Goal: Information Seeking & Learning: Compare options

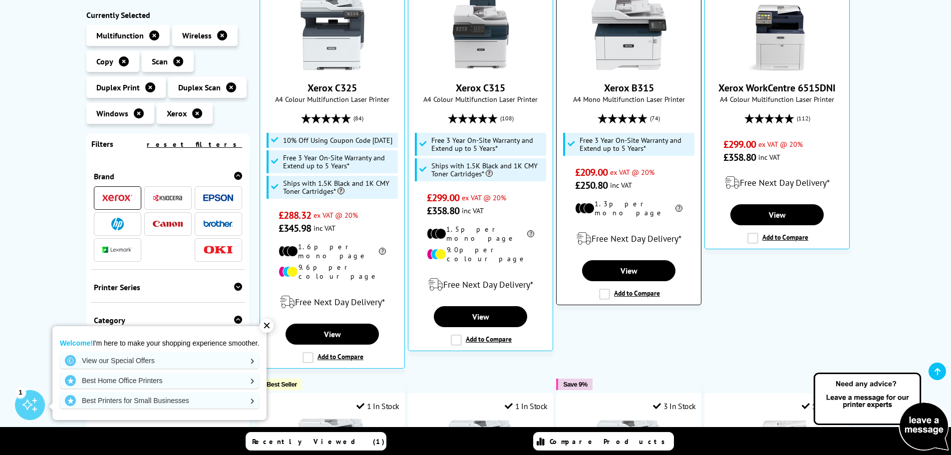
scroll to position [250, 0]
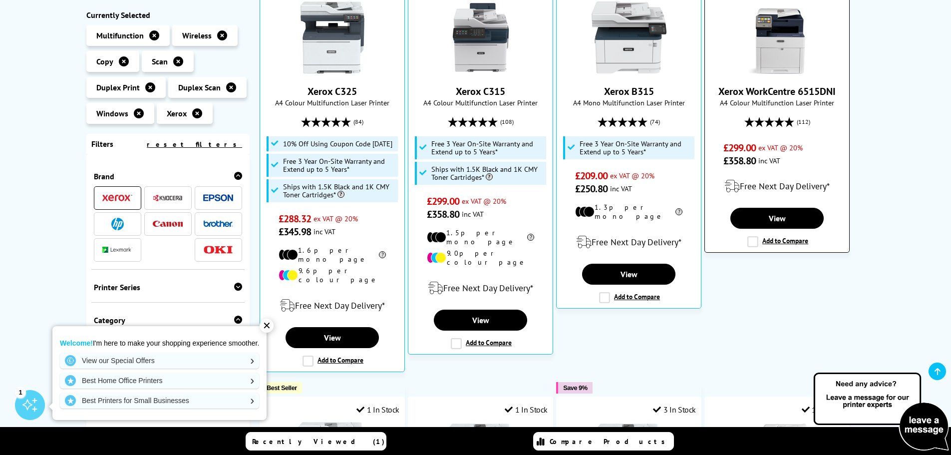
click at [775, 58] on img at bounding box center [777, 37] width 75 height 75
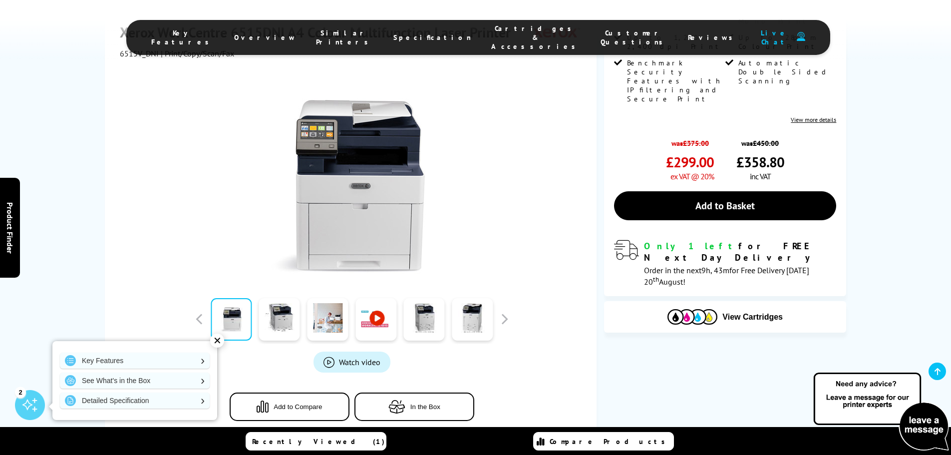
scroll to position [200, 0]
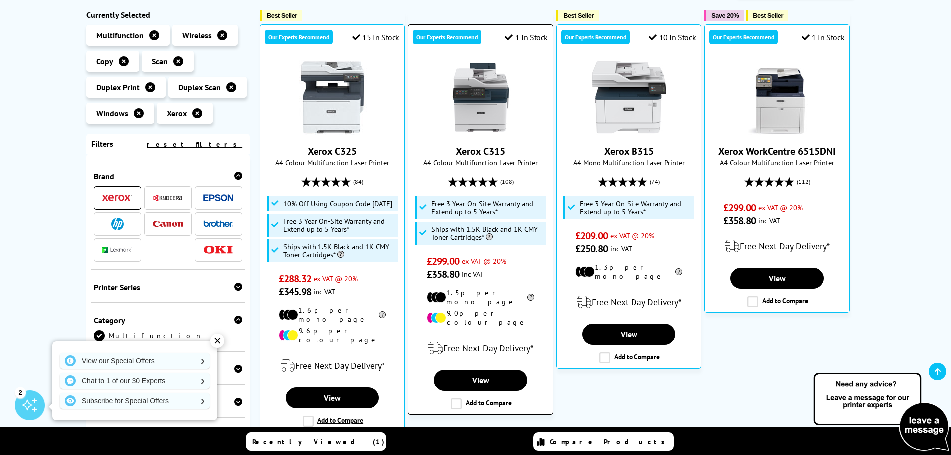
scroll to position [240, 0]
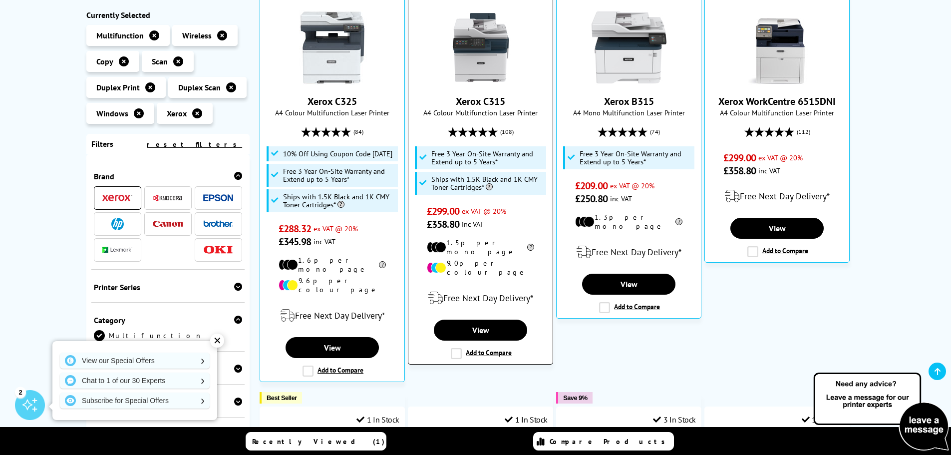
click at [481, 58] on img at bounding box center [481, 47] width 75 height 75
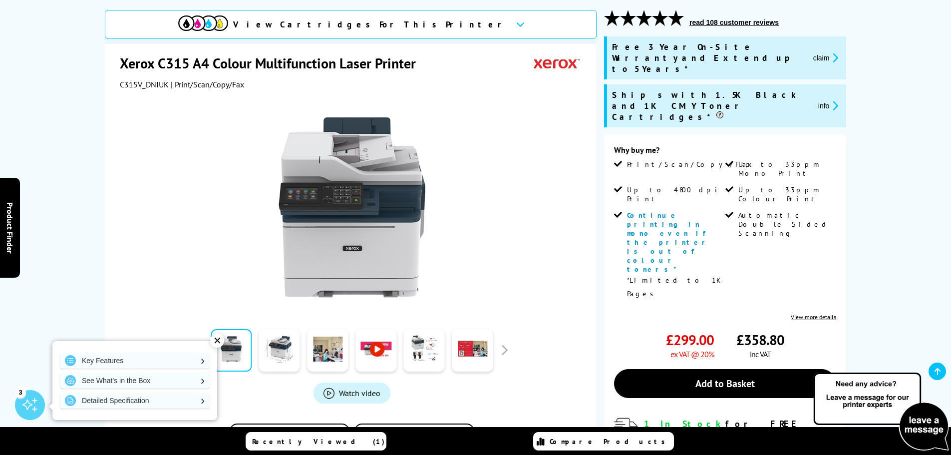
scroll to position [150, 0]
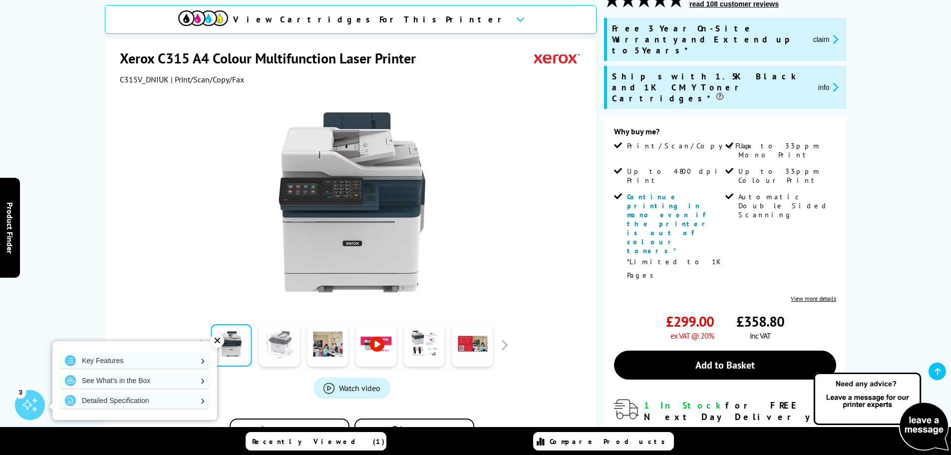
click at [289, 340] on link at bounding box center [279, 345] width 41 height 42
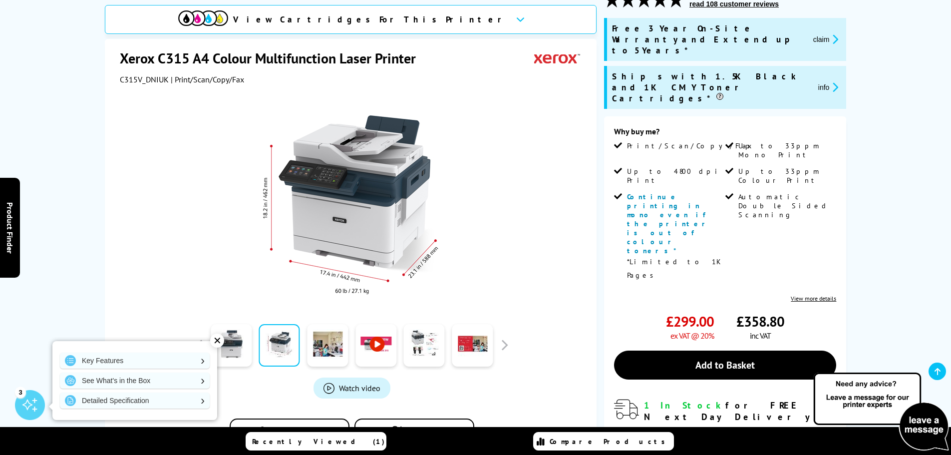
click at [375, 215] on img at bounding box center [352, 202] width 196 height 196
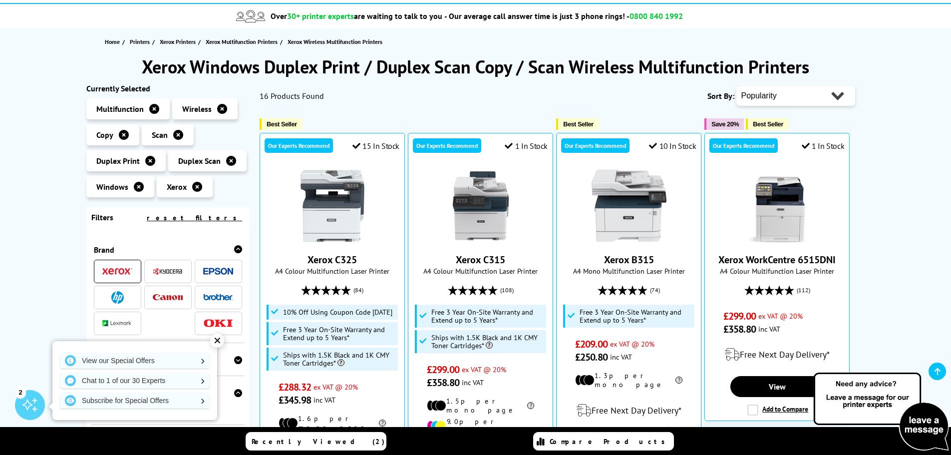
scroll to position [100, 0]
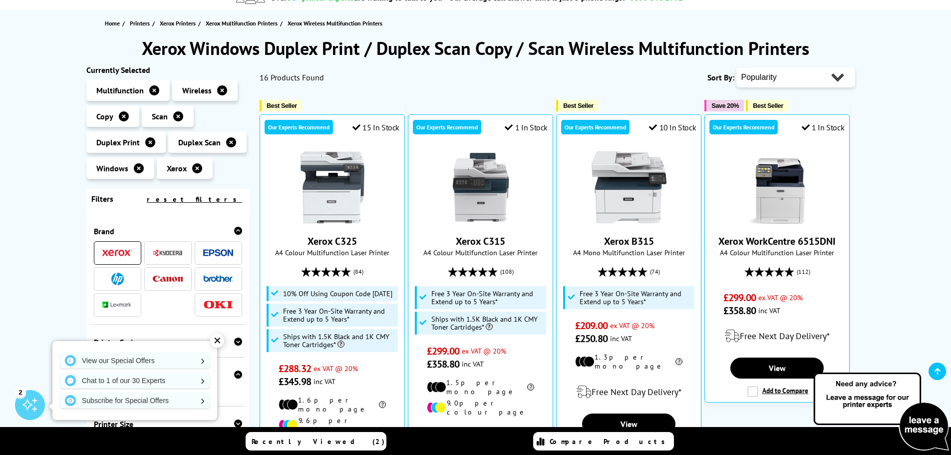
click at [197, 170] on icon at bounding box center [197, 168] width 10 height 10
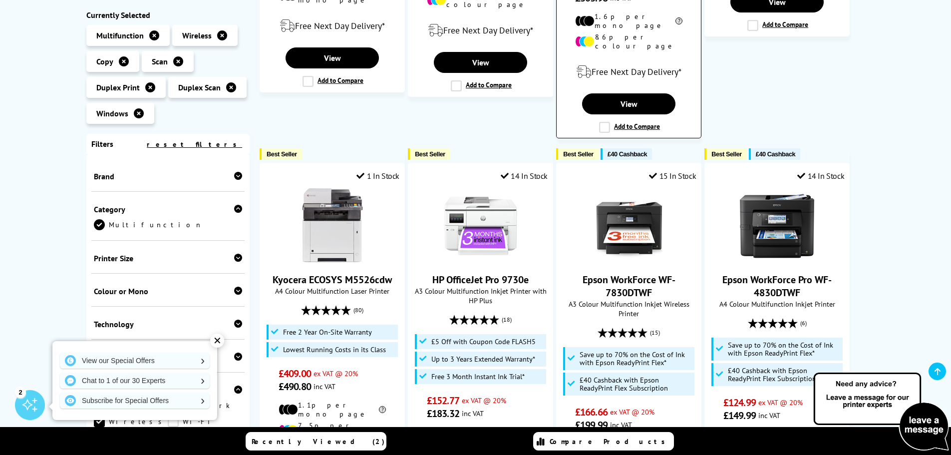
scroll to position [899, 0]
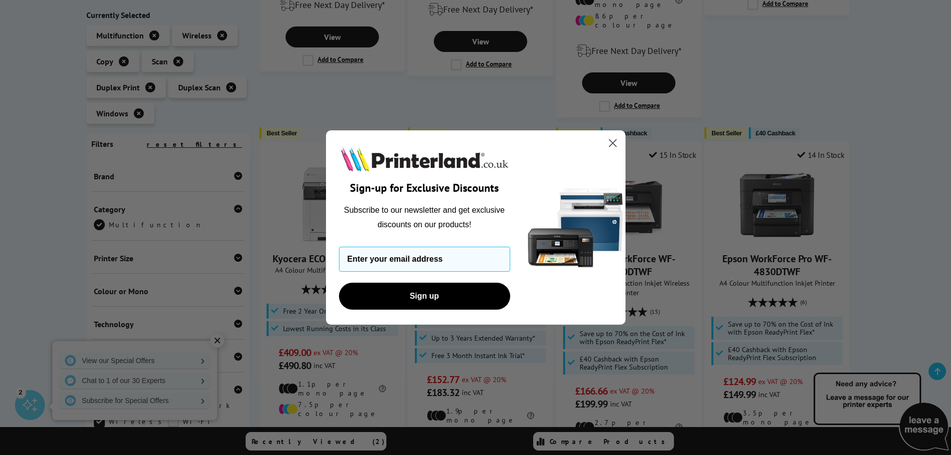
click at [617, 140] on circle "Close dialog" at bounding box center [612, 143] width 16 height 16
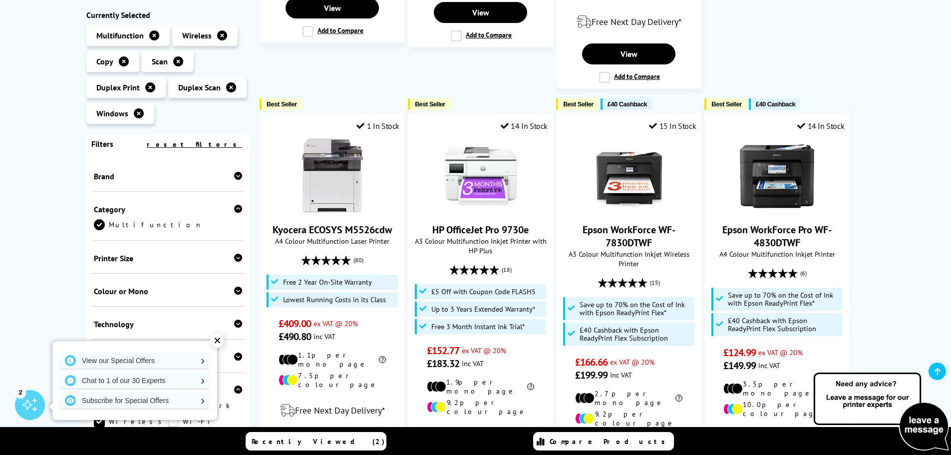
scroll to position [949, 0]
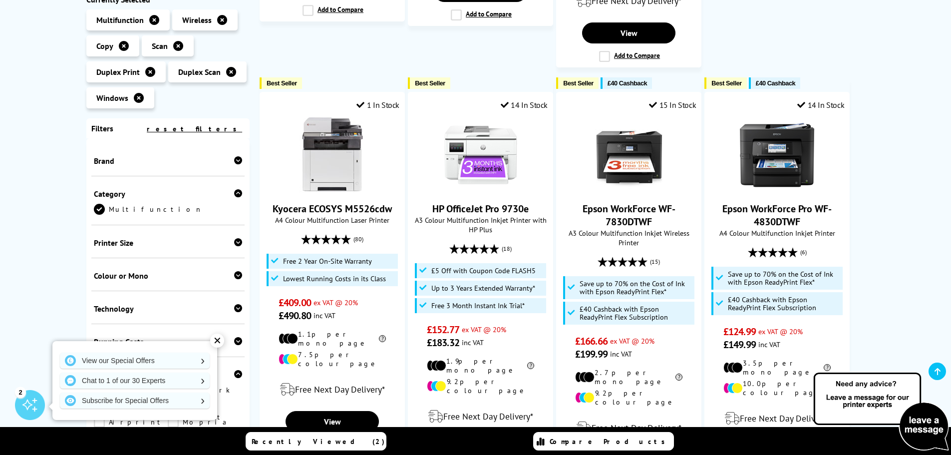
click at [207, 238] on div "Printer Size" at bounding box center [168, 243] width 149 height 10
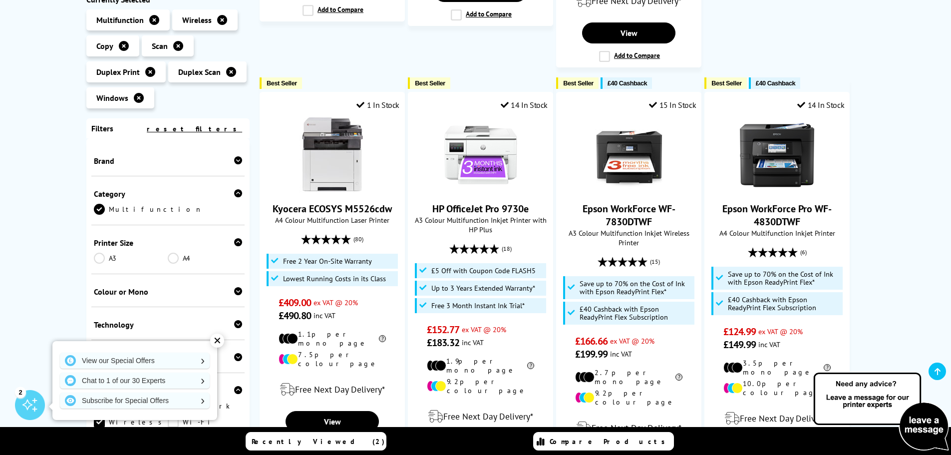
click at [178, 253] on link "A4" at bounding box center [205, 258] width 74 height 11
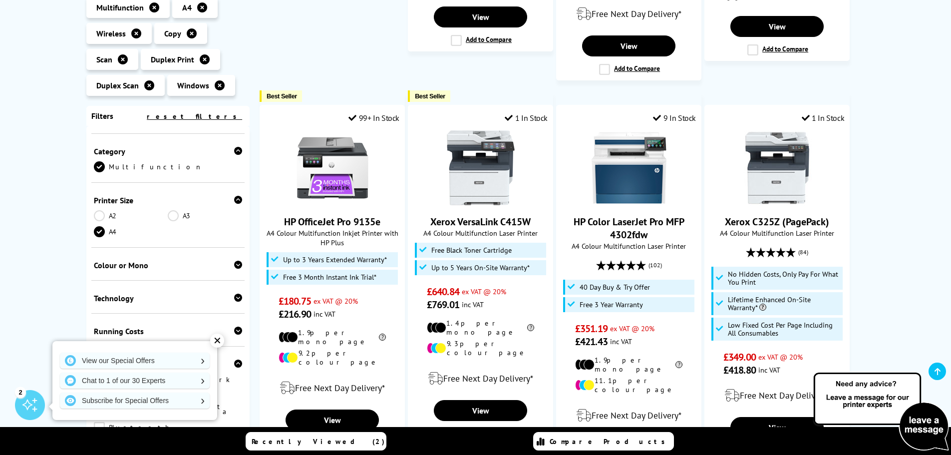
scroll to position [50, 0]
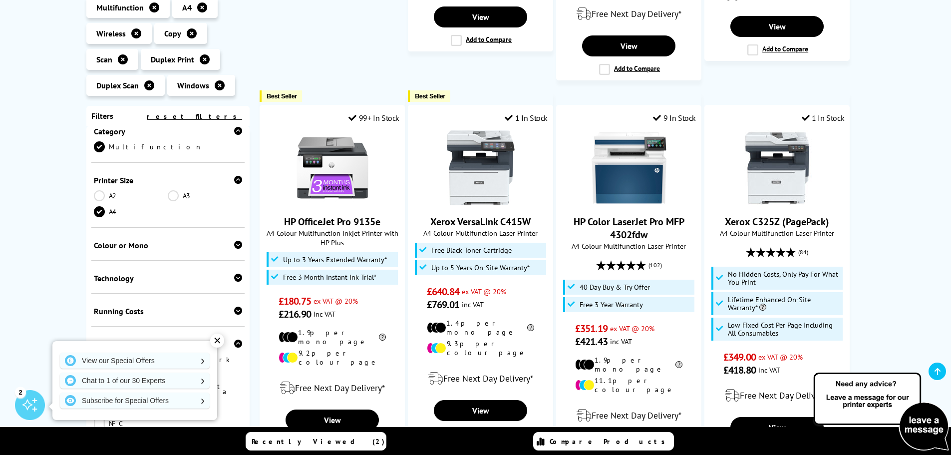
click at [178, 240] on div "Colour or Mono" at bounding box center [168, 245] width 149 height 10
click at [172, 255] on link "Mono" at bounding box center [205, 260] width 74 height 11
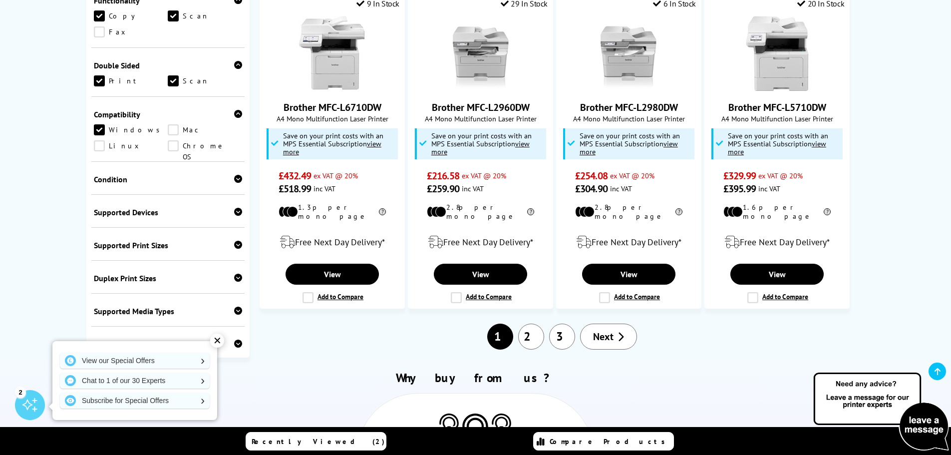
scroll to position [350, 0]
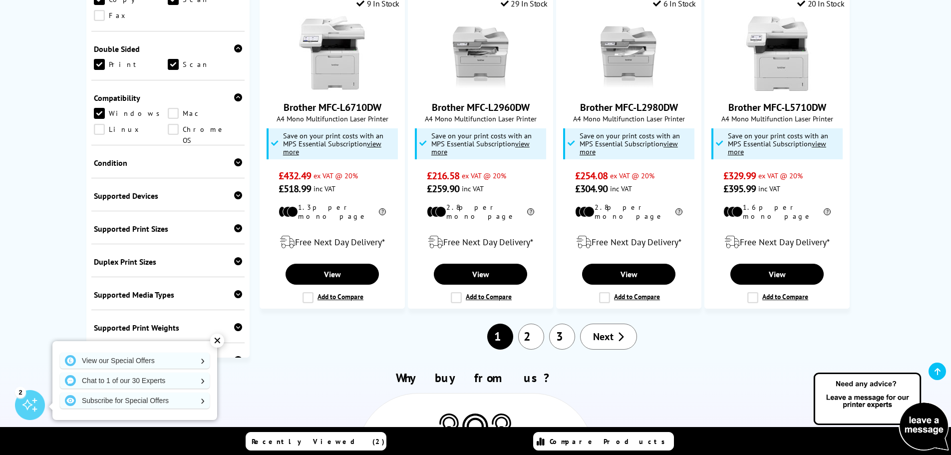
click at [142, 156] on div "Condition Box Opened" at bounding box center [168, 161] width 154 height 33
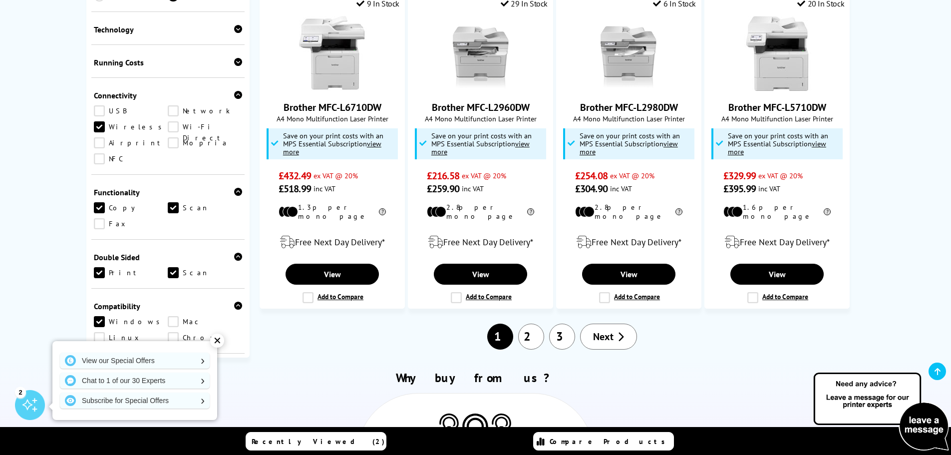
scroll to position [0, 0]
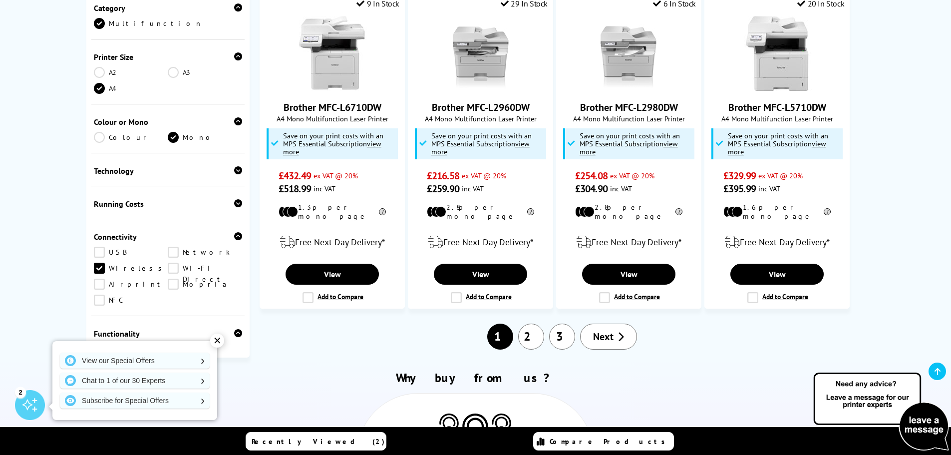
click at [99, 132] on link "Colour" at bounding box center [131, 137] width 74 height 11
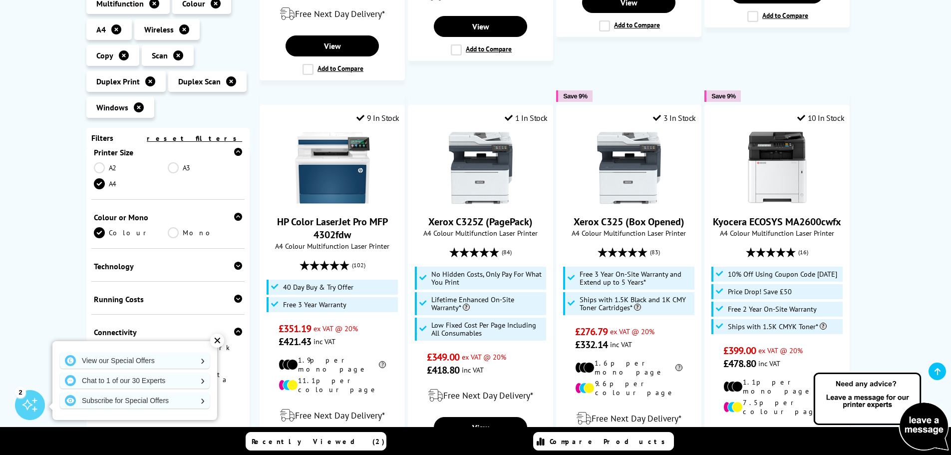
scroll to position [150, 0]
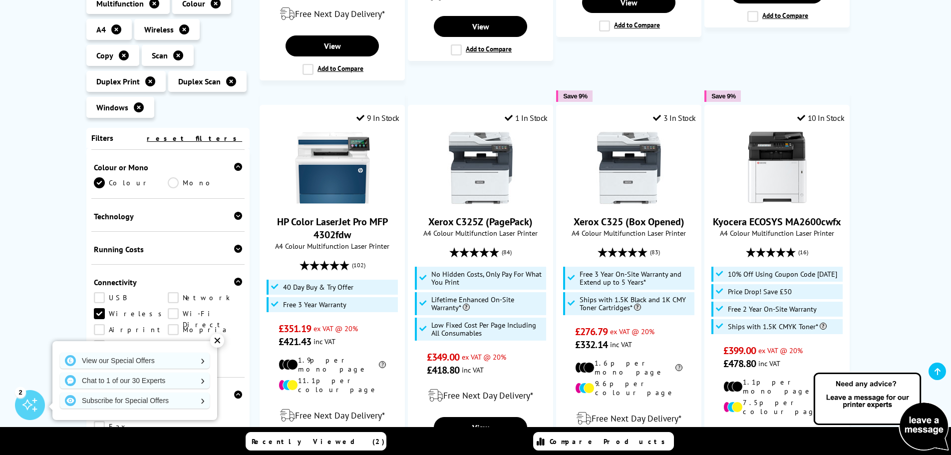
click at [170, 199] on div "Technology Laser Inkjet" at bounding box center [168, 215] width 154 height 33
click at [234, 212] on icon at bounding box center [238, 216] width 8 height 8
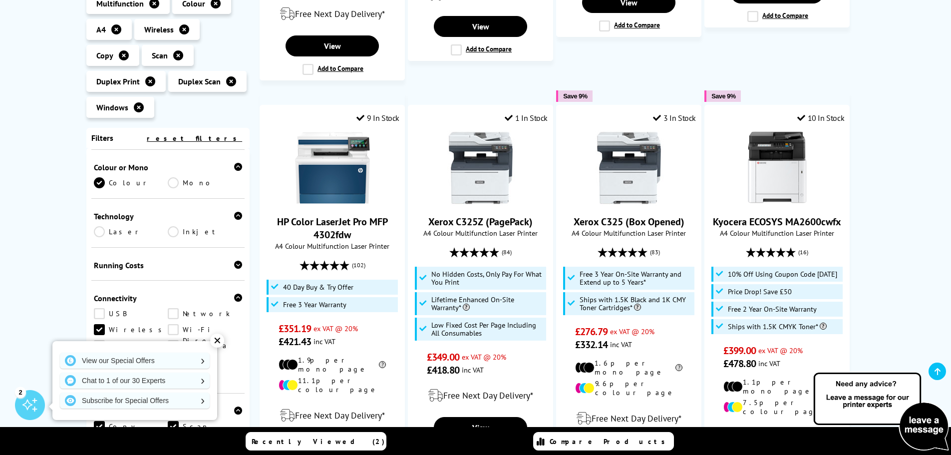
click at [234, 212] on icon at bounding box center [238, 216] width 8 height 8
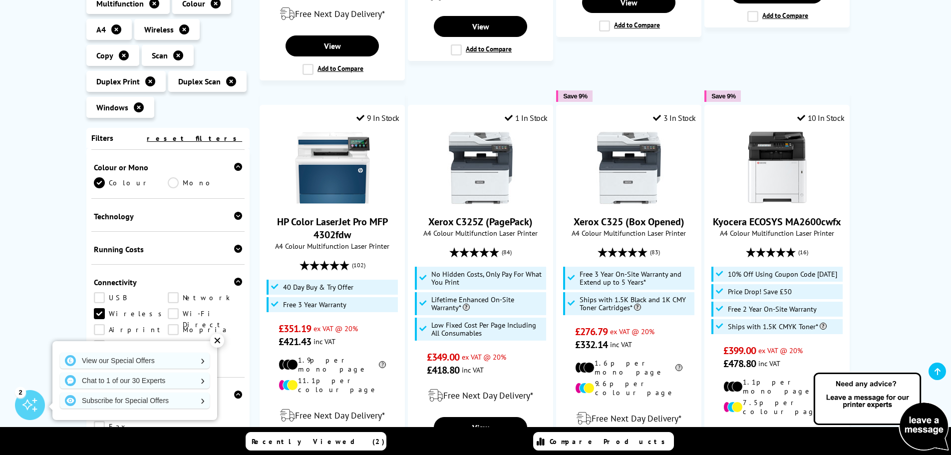
click at [221, 244] on div "Running Costs" at bounding box center [168, 249] width 149 height 10
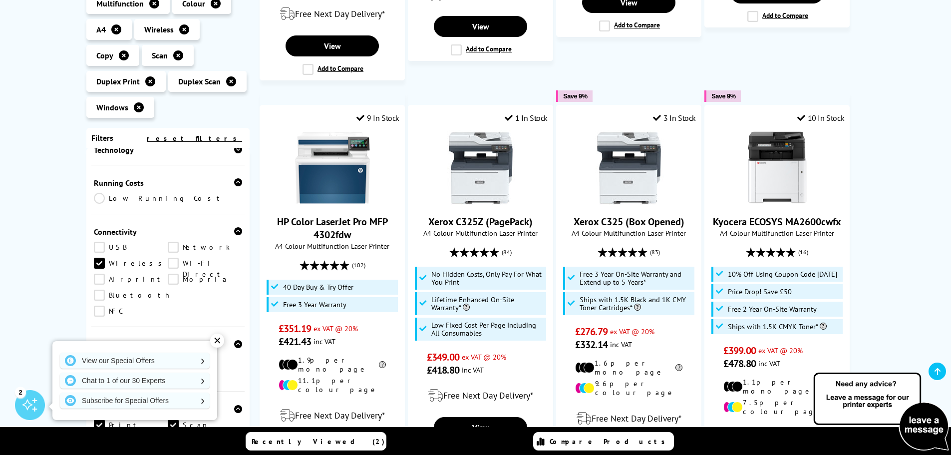
scroll to position [250, 0]
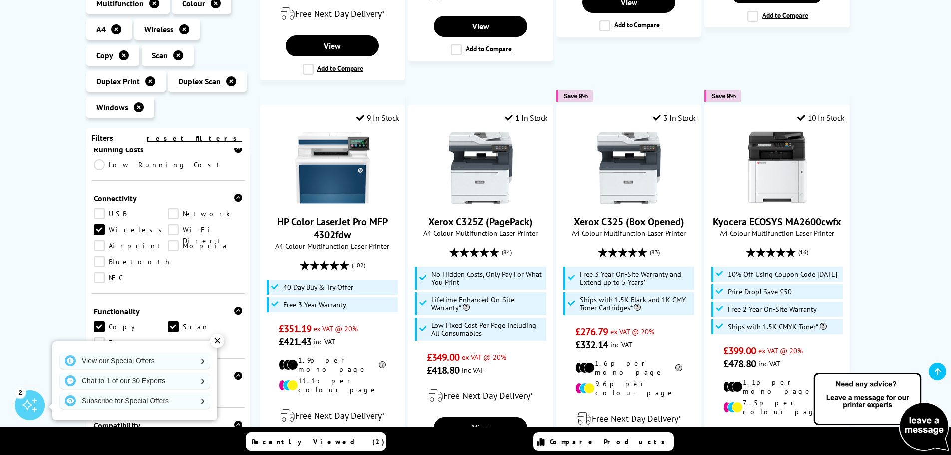
click at [103, 159] on link "Low Running Cost" at bounding box center [168, 164] width 149 height 11
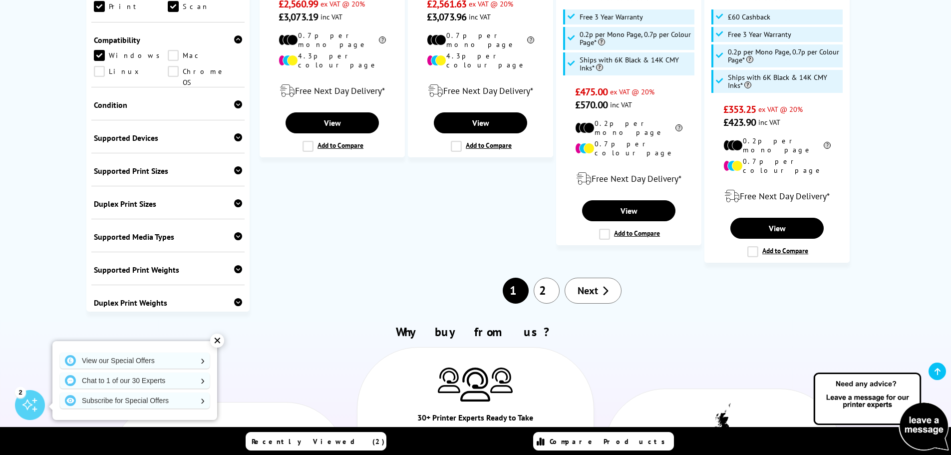
scroll to position [1249, 0]
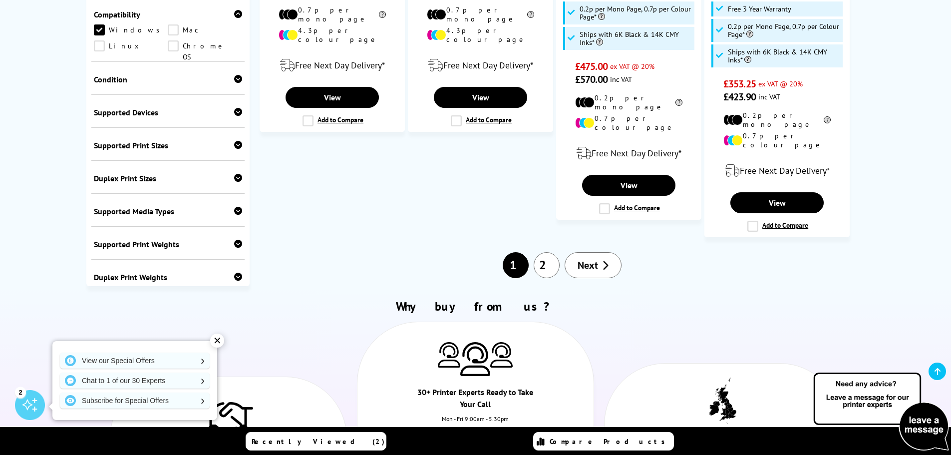
click at [554, 252] on link "2" at bounding box center [547, 265] width 26 height 26
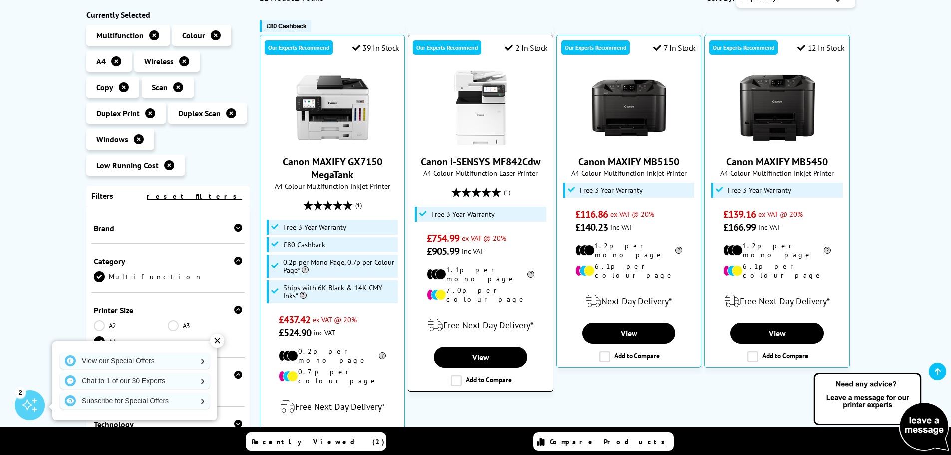
scroll to position [200, 0]
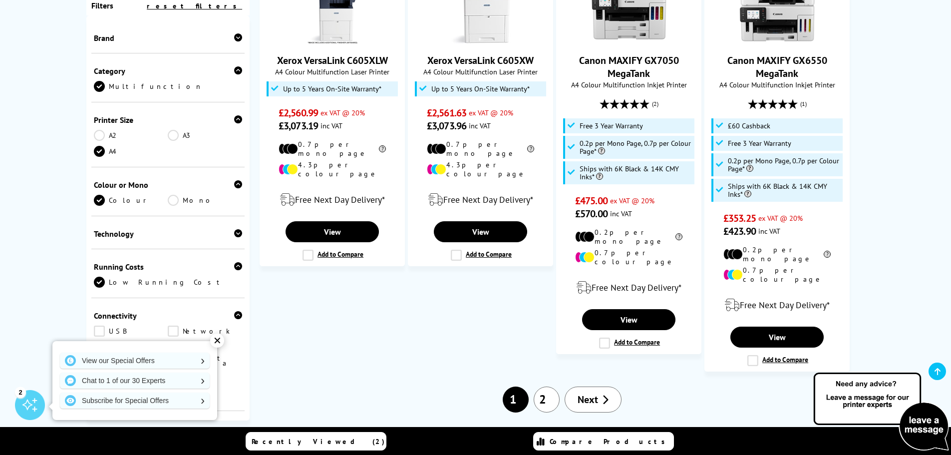
scroll to position [1099, 0]
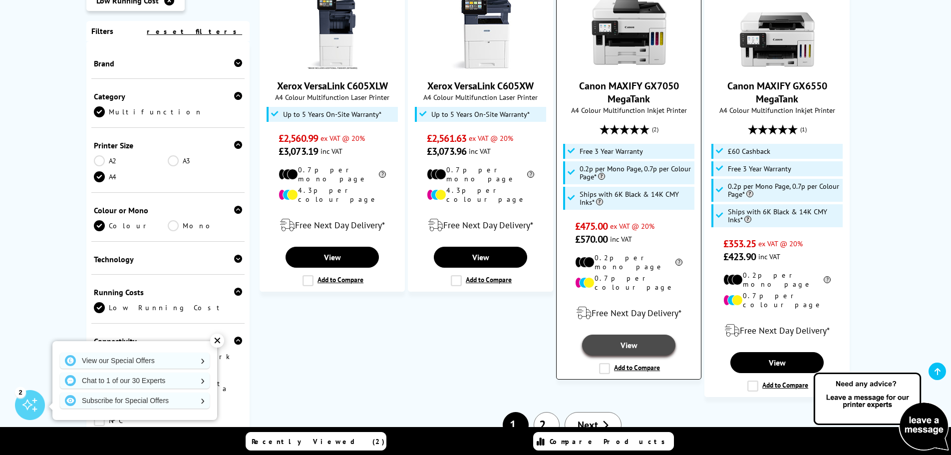
click at [635, 335] on link "View" at bounding box center [628, 345] width 93 height 21
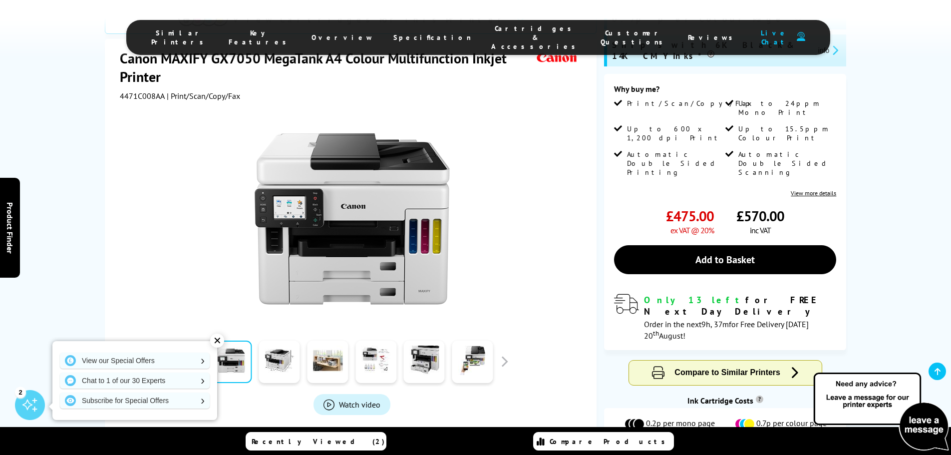
scroll to position [200, 0]
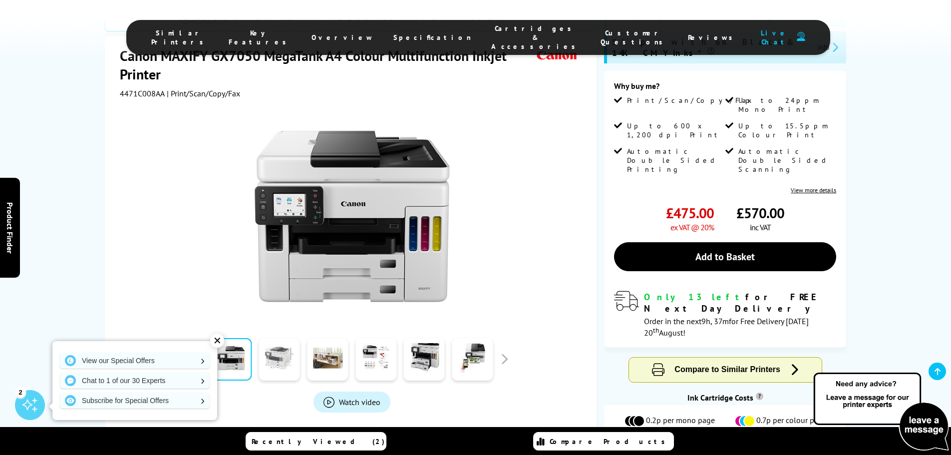
click at [273, 338] on link at bounding box center [279, 359] width 41 height 42
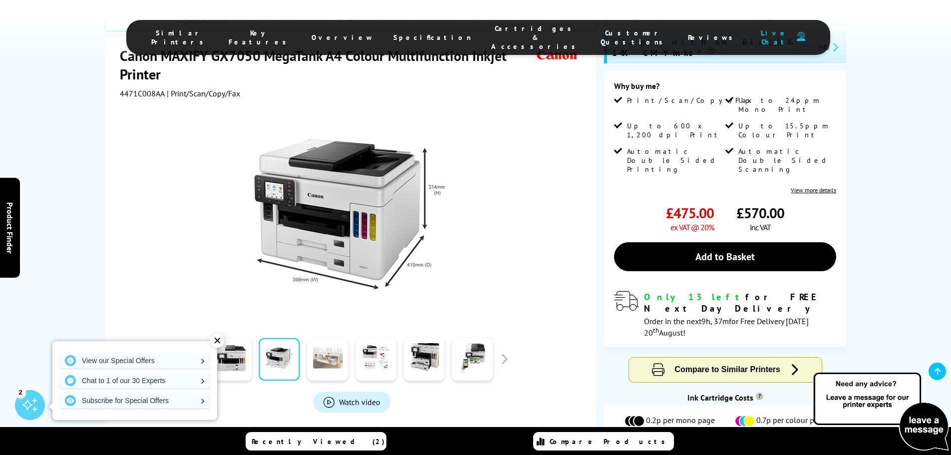
click at [334, 338] on link at bounding box center [327, 359] width 41 height 42
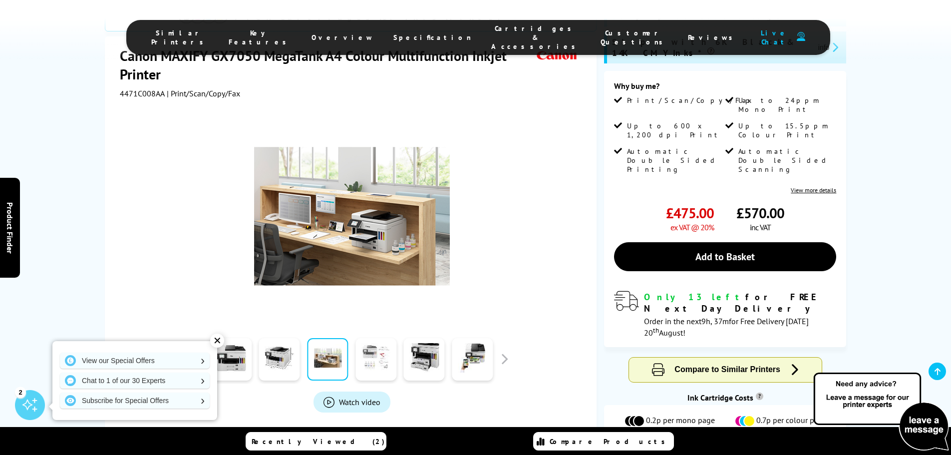
click at [364, 338] on link at bounding box center [376, 359] width 41 height 42
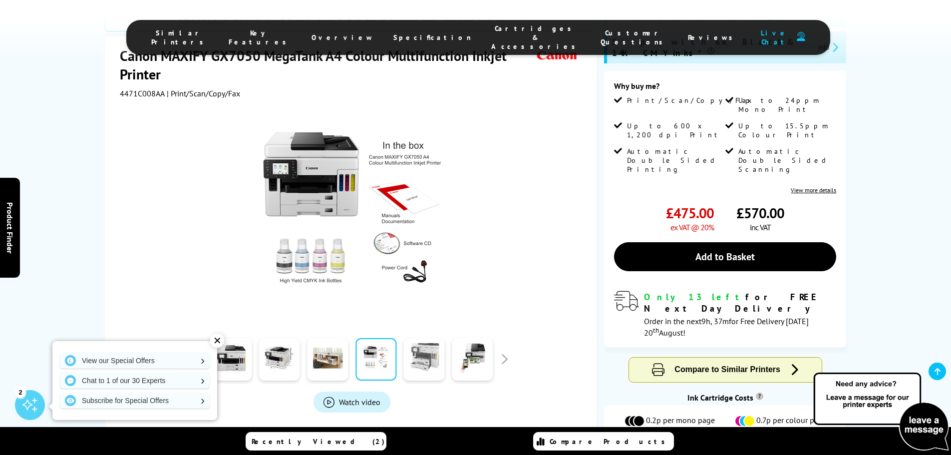
click at [418, 338] on link at bounding box center [424, 359] width 41 height 42
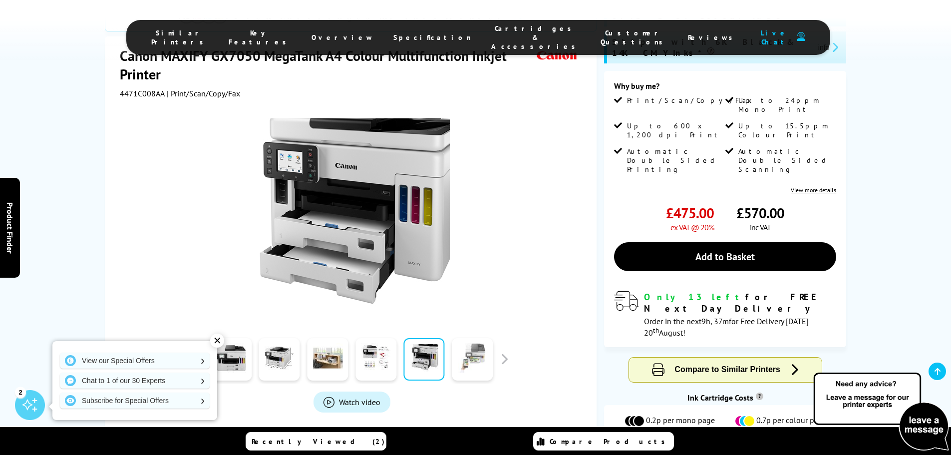
click at [465, 338] on link at bounding box center [472, 359] width 41 height 42
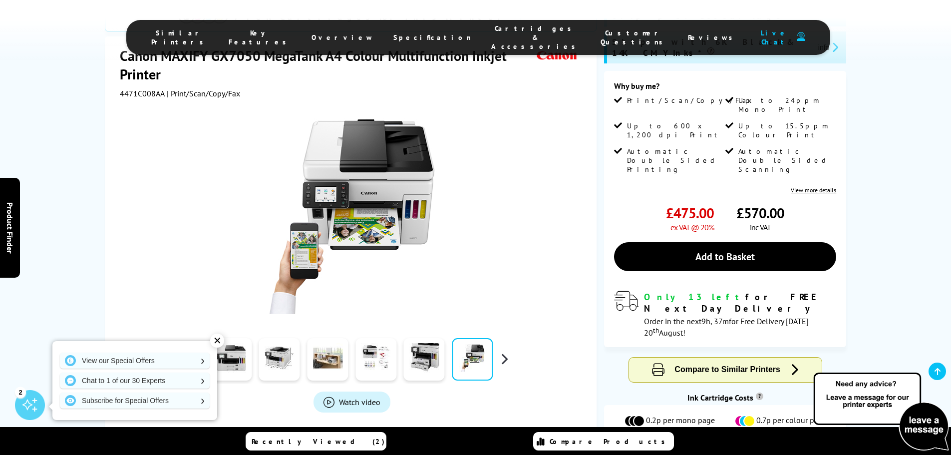
click at [507, 352] on button "button" at bounding box center [504, 359] width 15 height 15
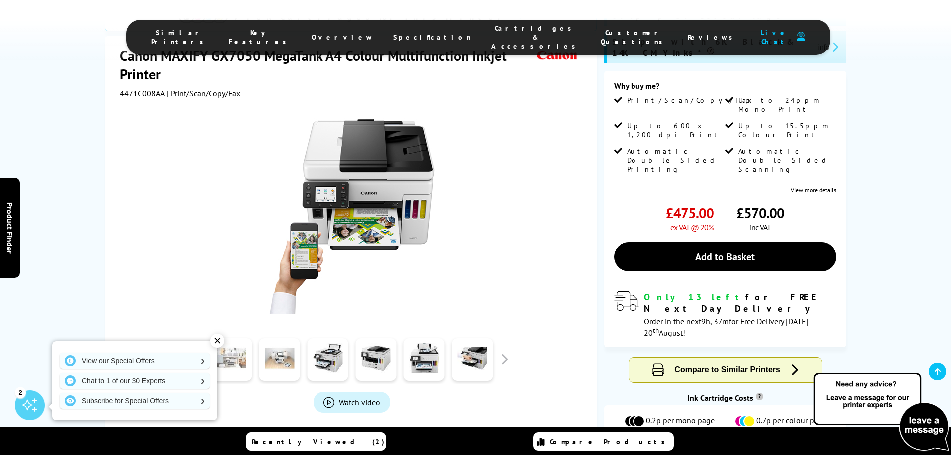
click at [233, 338] on link at bounding box center [231, 359] width 41 height 42
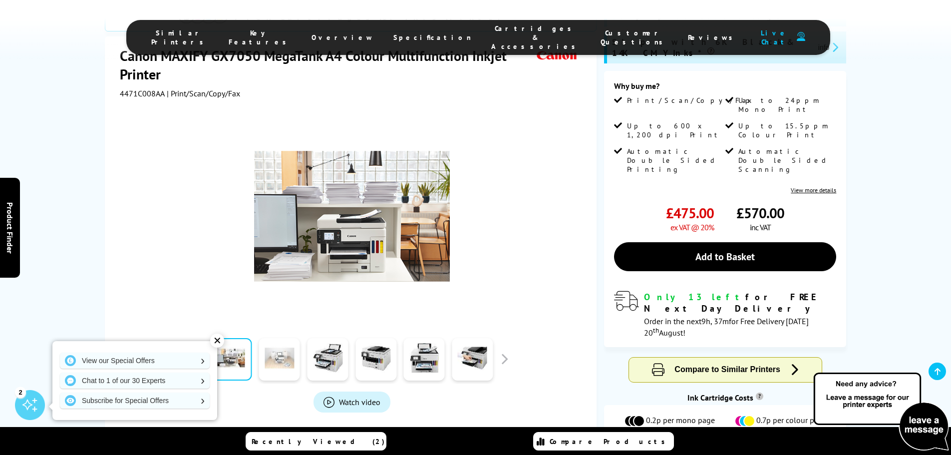
click at [281, 338] on link at bounding box center [279, 359] width 41 height 42
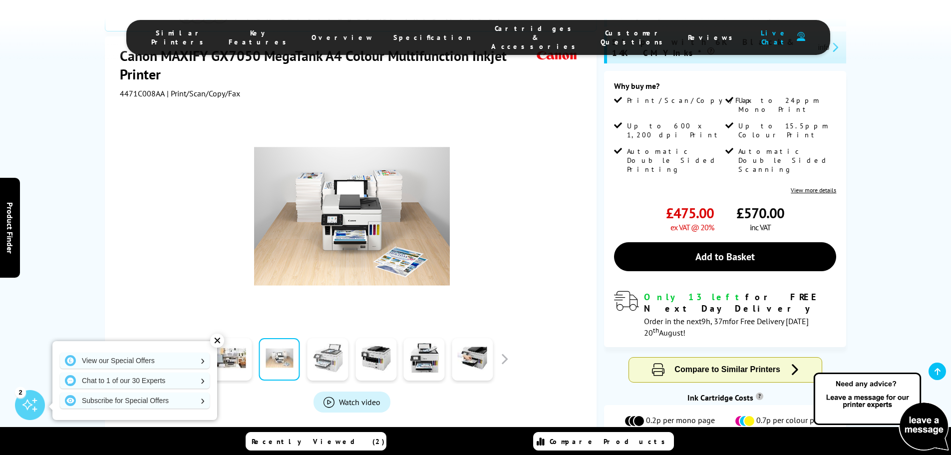
click at [325, 338] on link at bounding box center [327, 359] width 41 height 42
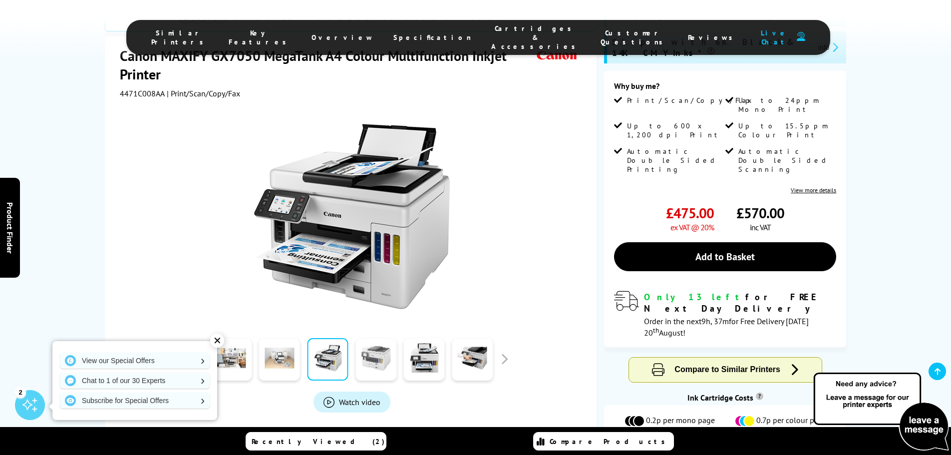
click at [372, 338] on link at bounding box center [376, 359] width 41 height 42
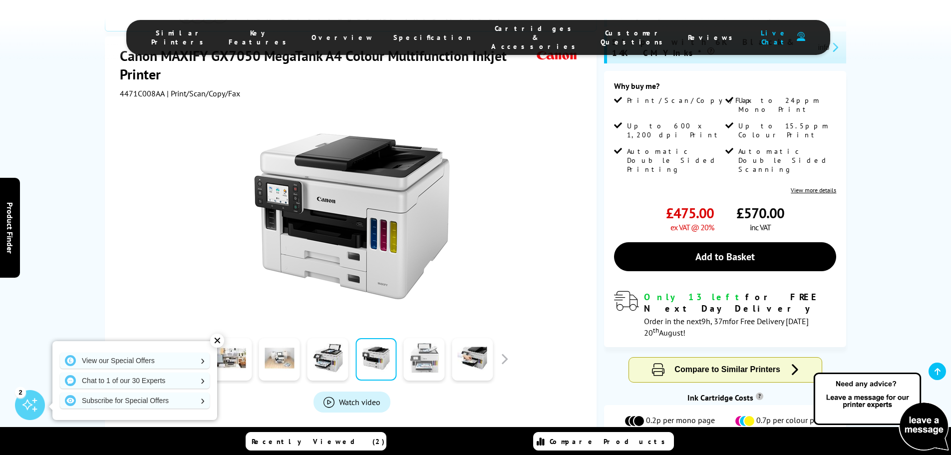
click at [432, 338] on link at bounding box center [424, 359] width 41 height 42
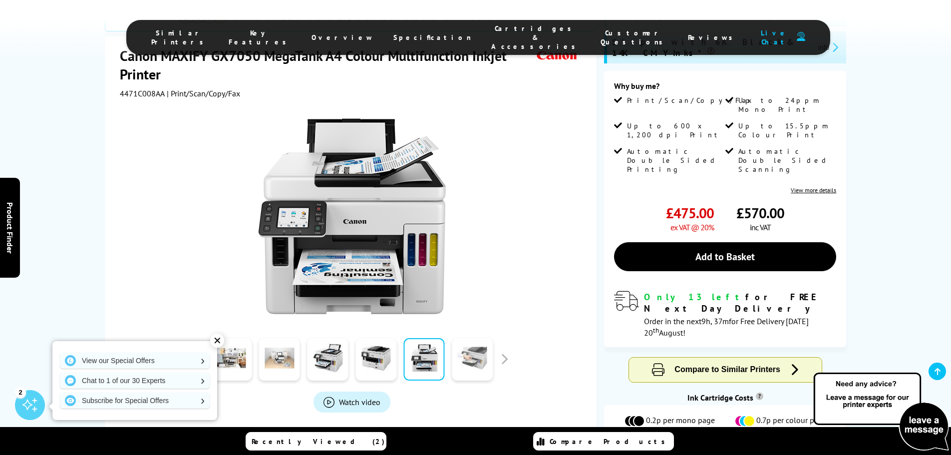
click at [482, 338] on link at bounding box center [472, 359] width 41 height 42
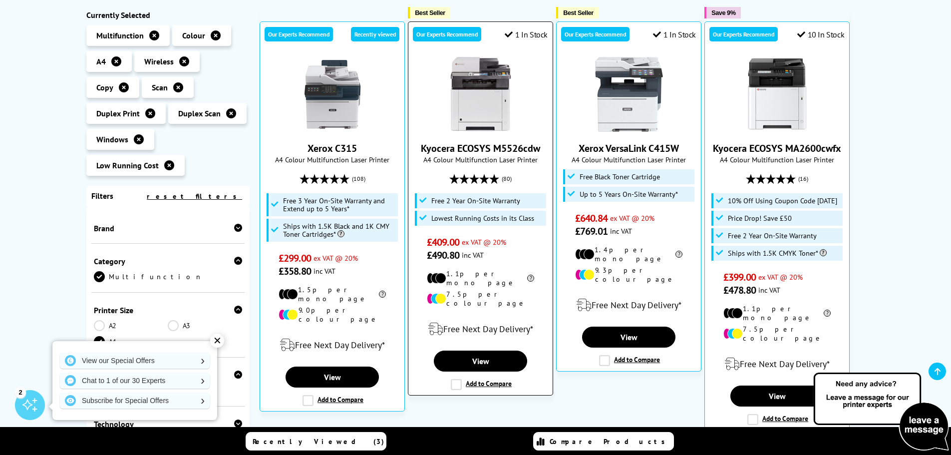
scroll to position [250, 0]
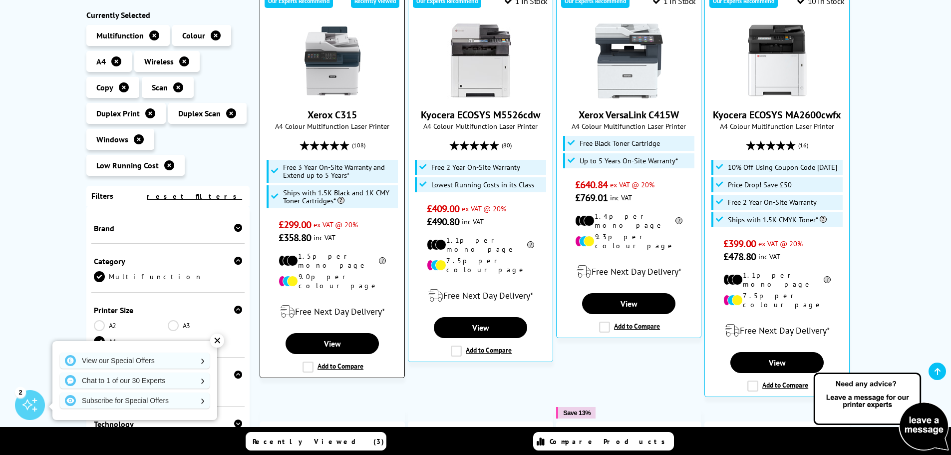
click at [340, 67] on img at bounding box center [332, 60] width 75 height 75
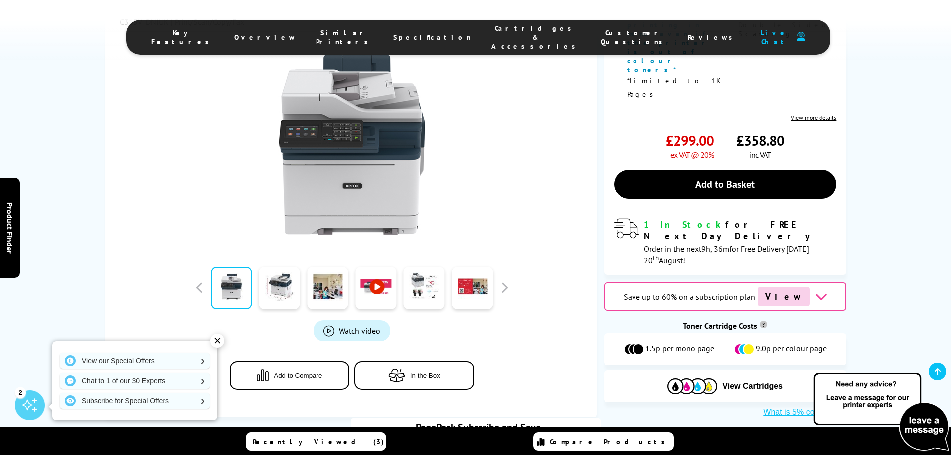
scroll to position [350, 0]
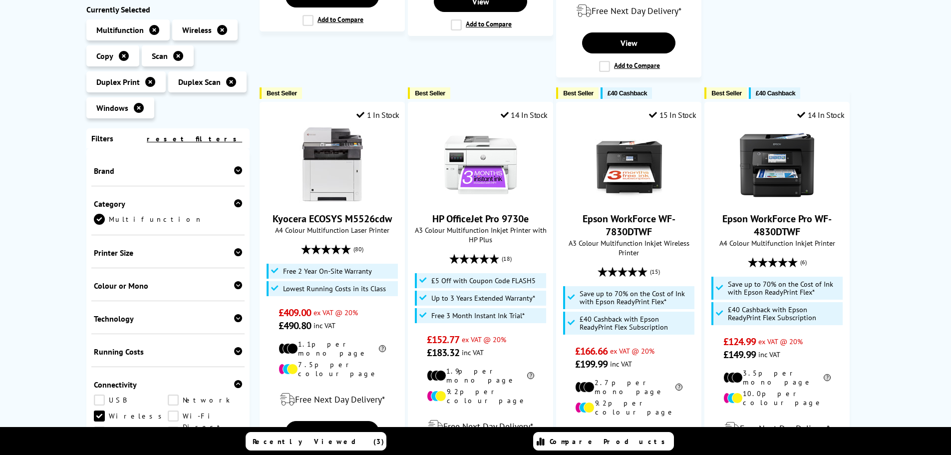
scroll to position [949, 0]
